Goal: Task Accomplishment & Management: Manage account settings

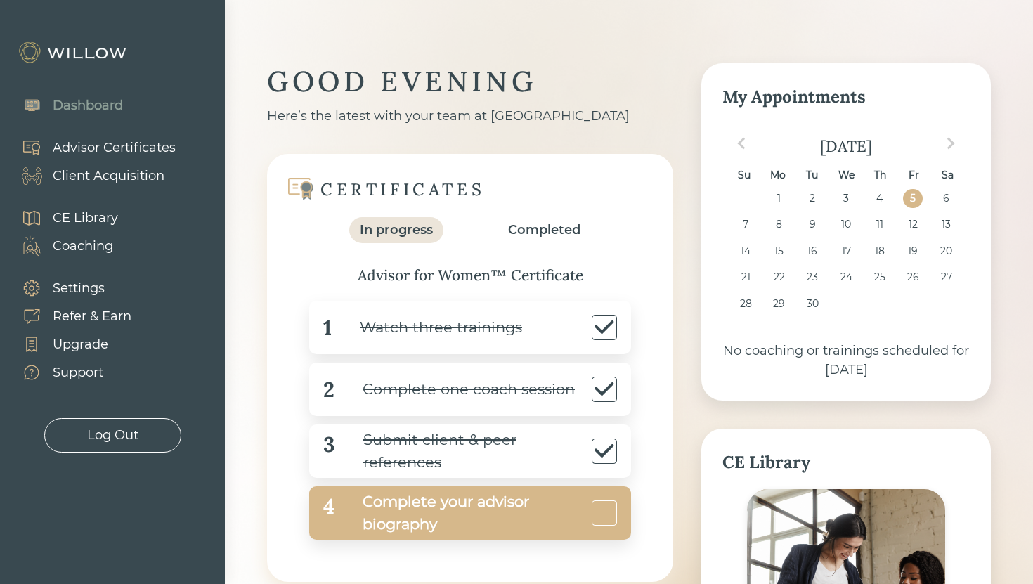
click at [460, 499] on div "Complete your advisor biography" at bounding box center [461, 512] width 254 height 45
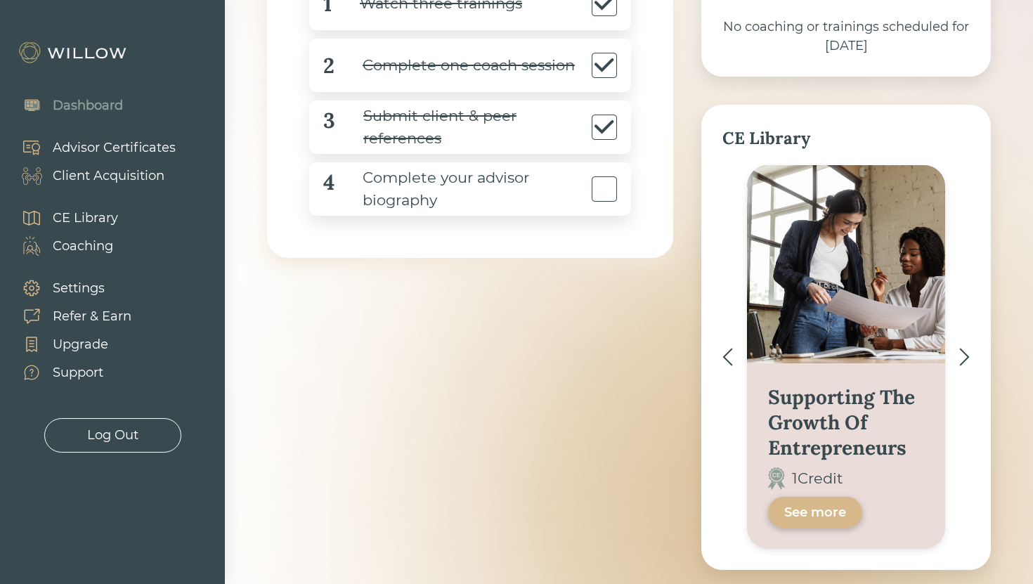
scroll to position [325, 0]
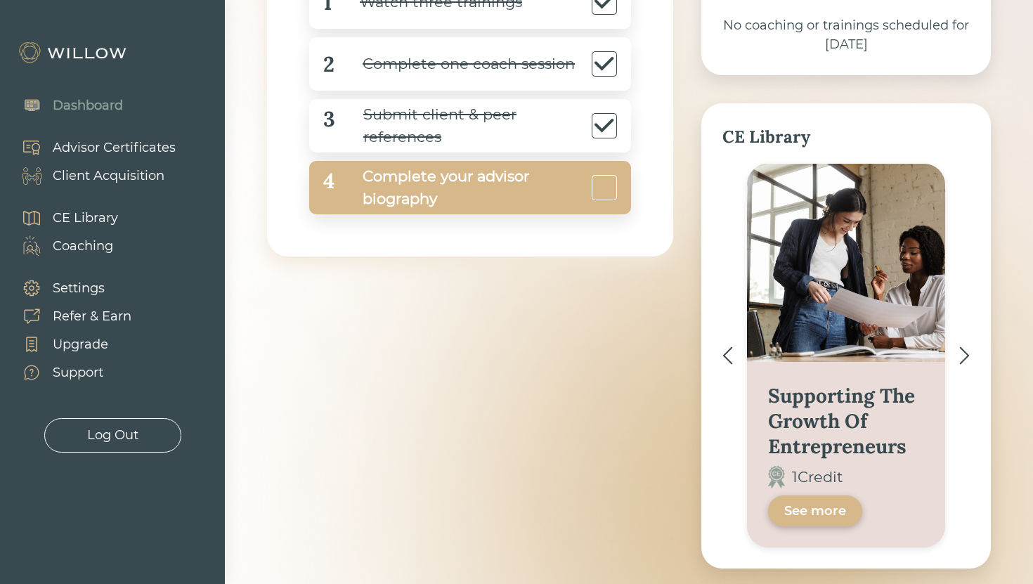
click at [363, 197] on div "Complete your advisor biography" at bounding box center [461, 187] width 254 height 45
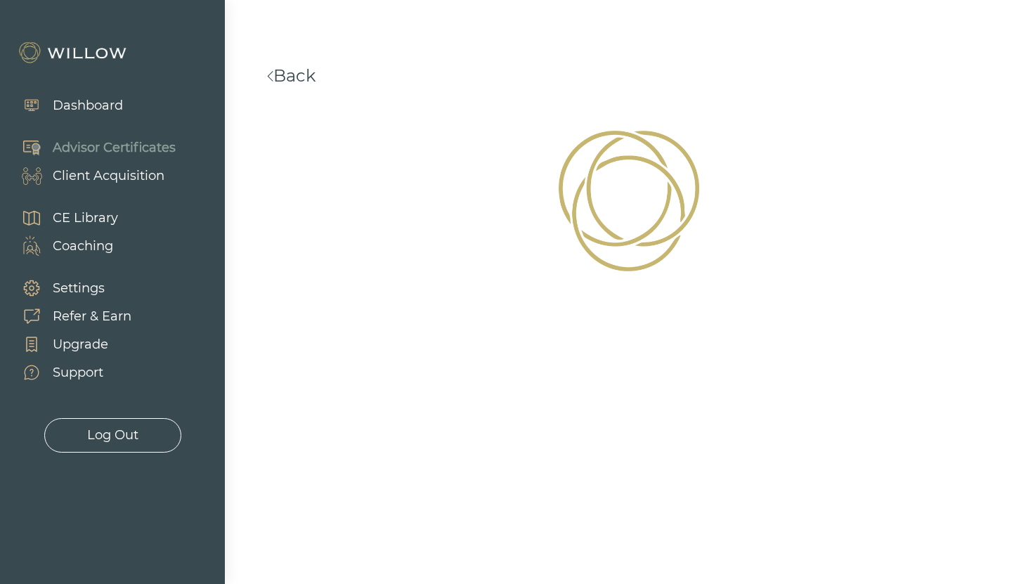
click at [101, 107] on div "Dashboard" at bounding box center [88, 105] width 70 height 19
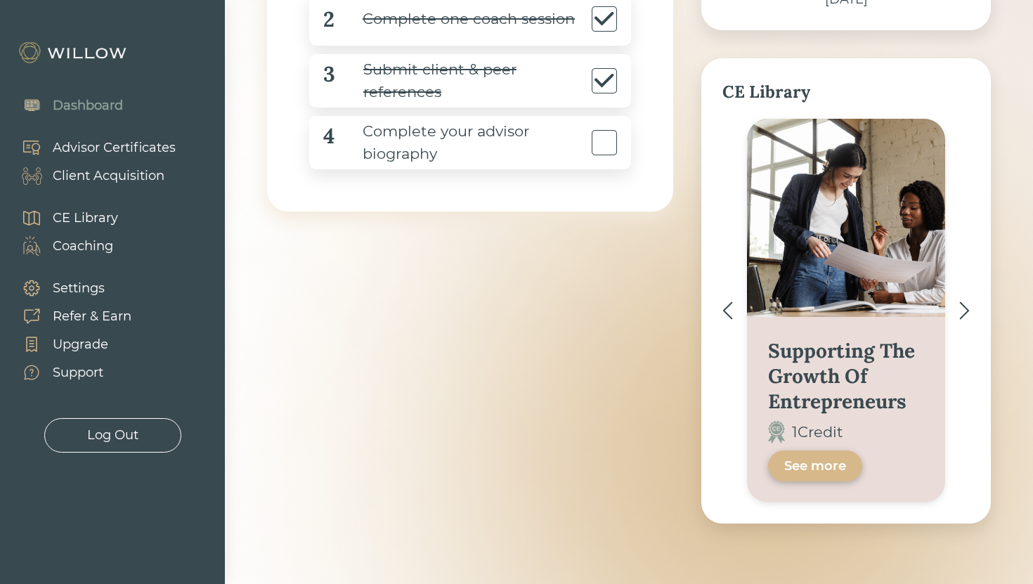
scroll to position [368, 0]
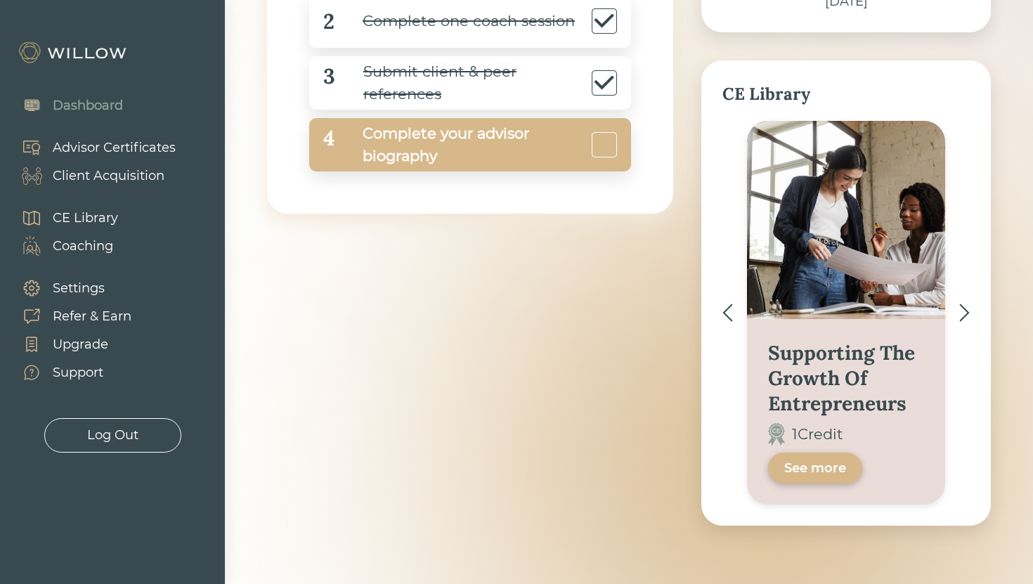
click at [398, 158] on div "Complete your advisor biography" at bounding box center [461, 144] width 254 height 45
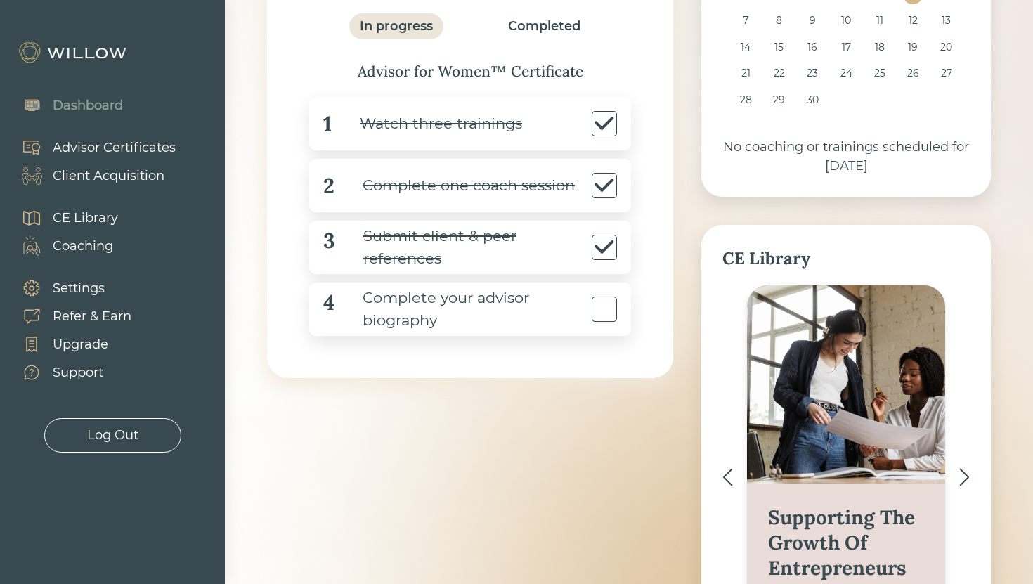
scroll to position [185, 0]
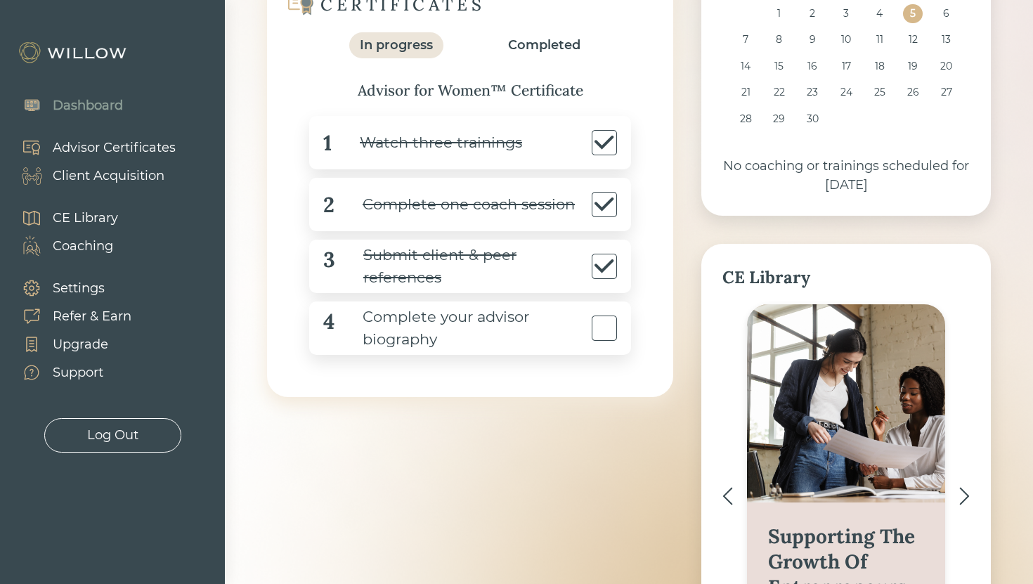
click at [108, 285] on link "Settings" at bounding box center [69, 288] width 124 height 28
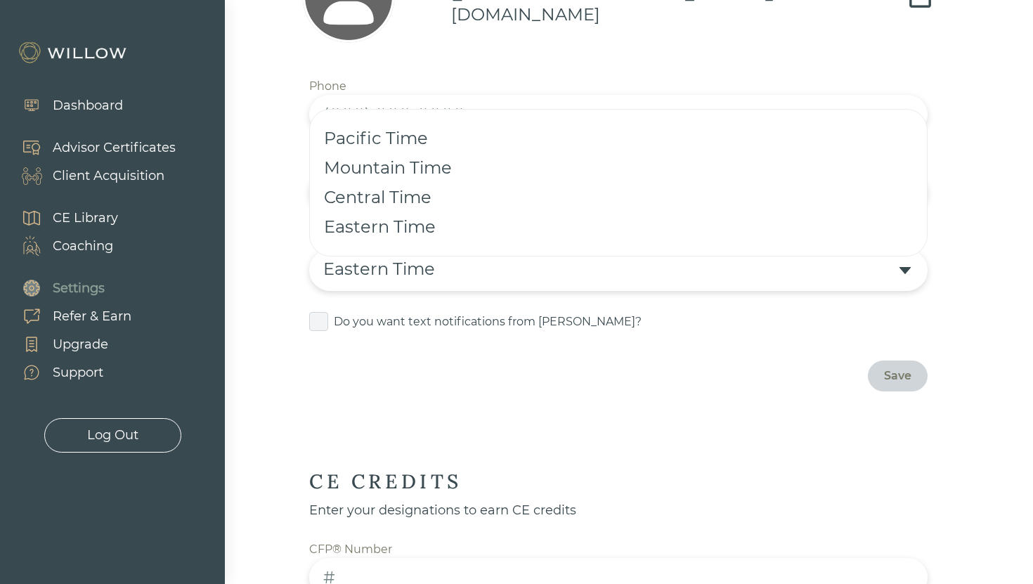
click at [605, 267] on div "Eastern Time" at bounding box center [609, 268] width 573 height 25
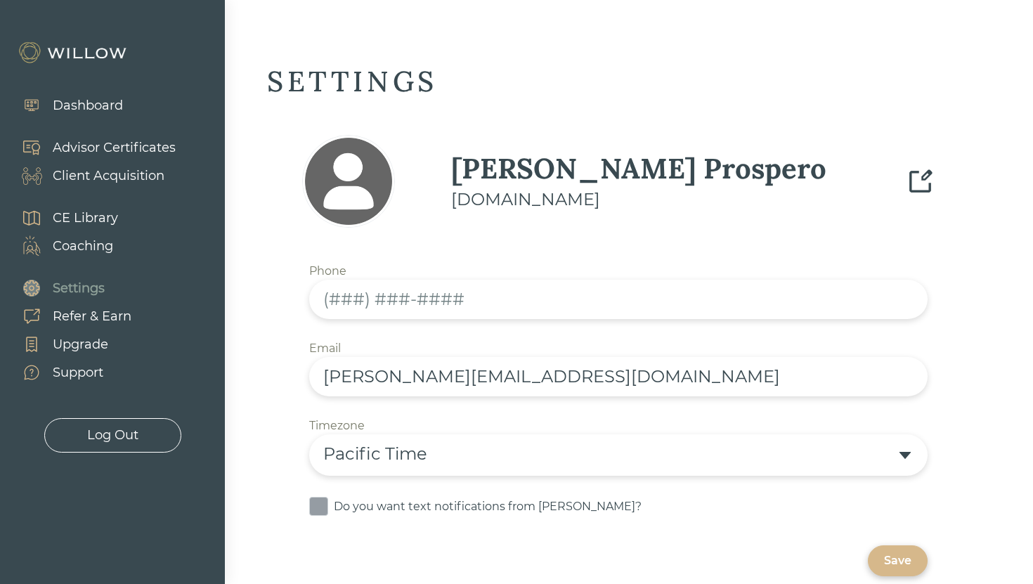
click at [318, 508] on span at bounding box center [318, 506] width 19 height 19
click at [312, 499] on input "checkbox" at bounding box center [312, 499] width 0 height 0
click at [347, 301] on input "text" at bounding box center [618, 299] width 618 height 39
click at [320, 506] on span at bounding box center [318, 506] width 19 height 19
click at [312, 499] on input "checkbox" at bounding box center [312, 499] width 0 height 0
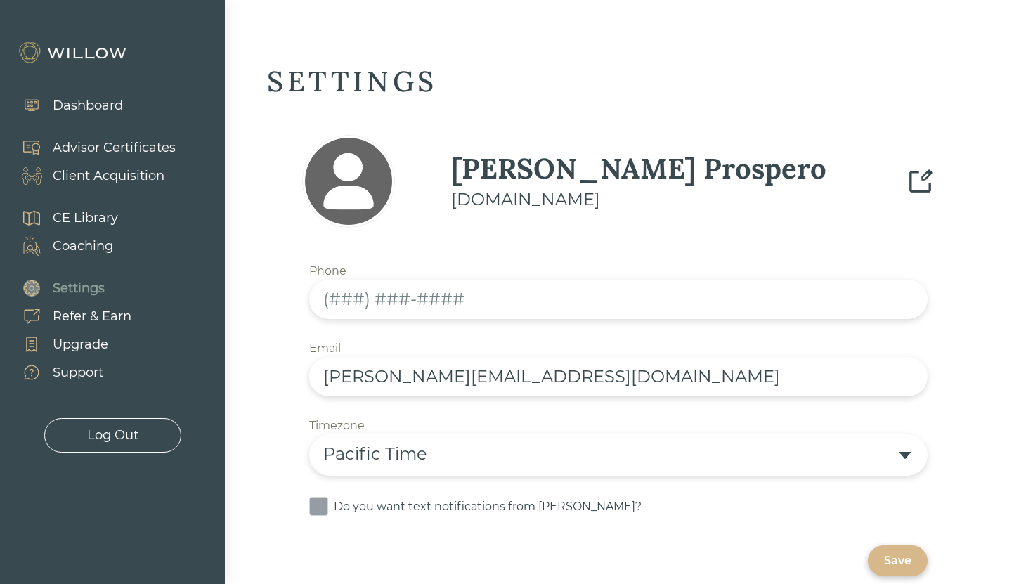
click at [320, 506] on span at bounding box center [318, 506] width 19 height 19
click at [312, 499] on input "checkbox" at bounding box center [312, 499] width 0 height 0
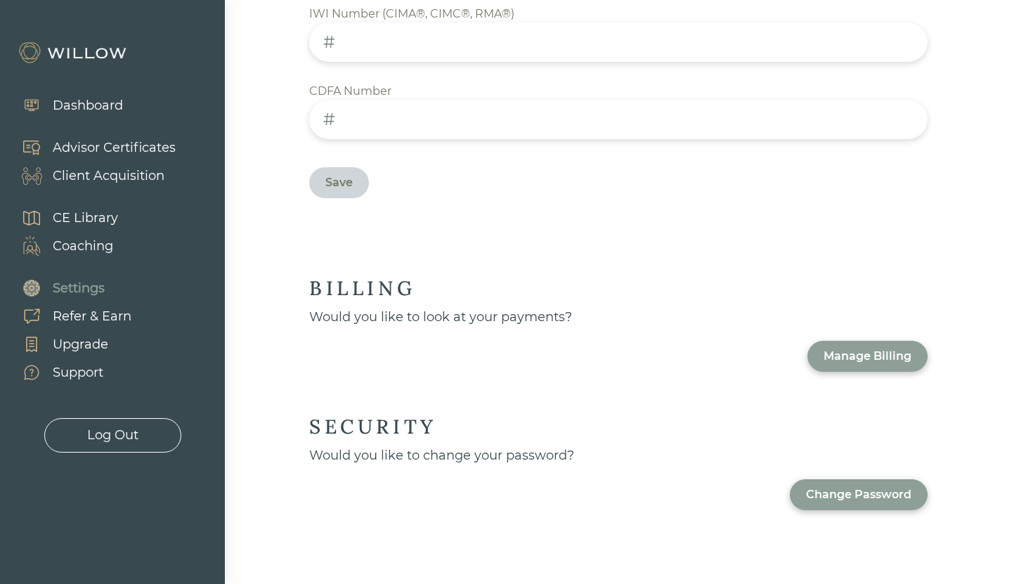
scroll to position [811, 0]
